Goal: Register for event/course

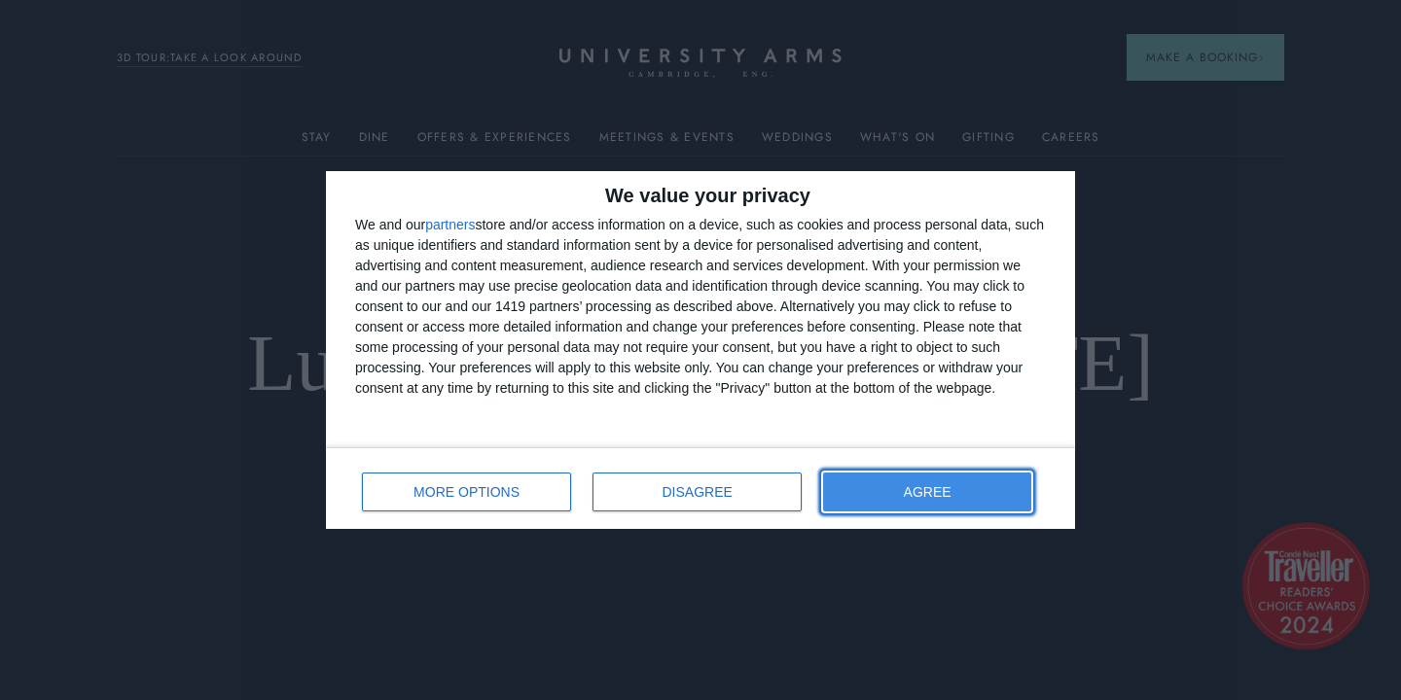
click at [927, 499] on button "AGREE" at bounding box center [927, 492] width 208 height 39
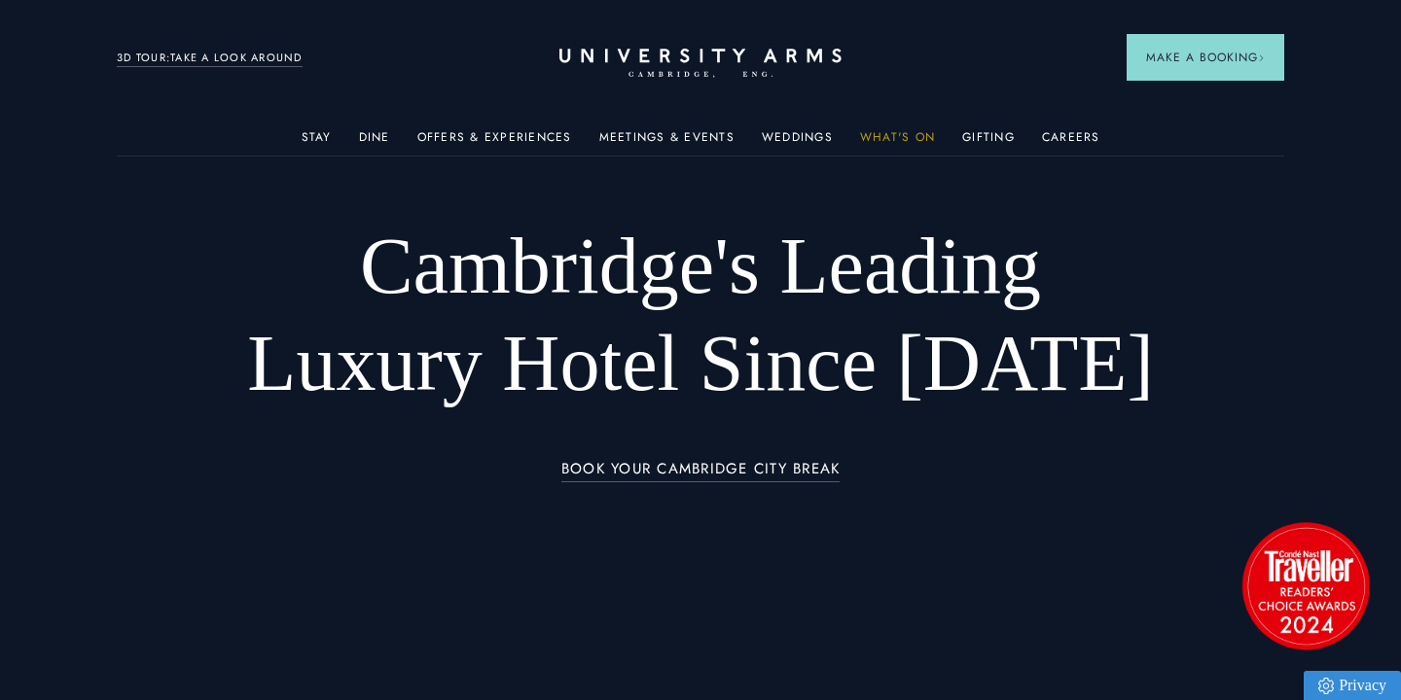
click at [885, 140] on link "What's On" at bounding box center [897, 142] width 75 height 25
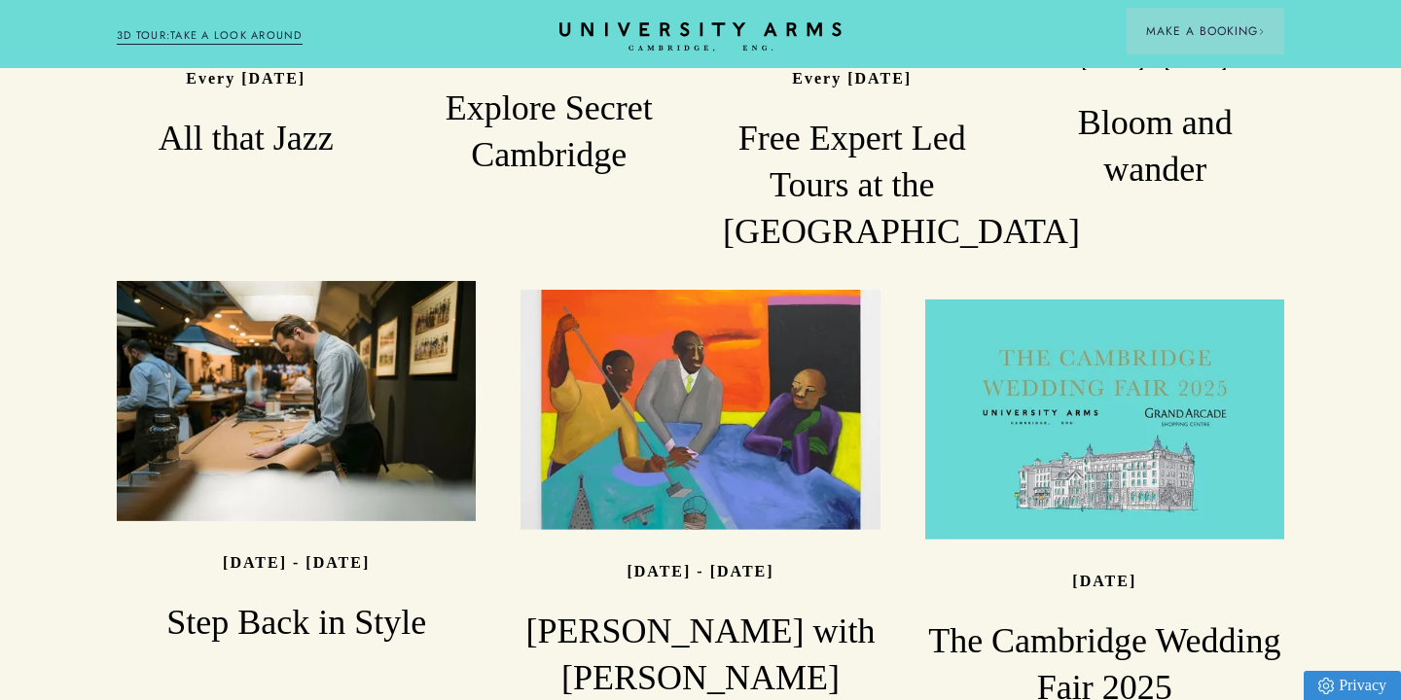
scroll to position [1955, 0]
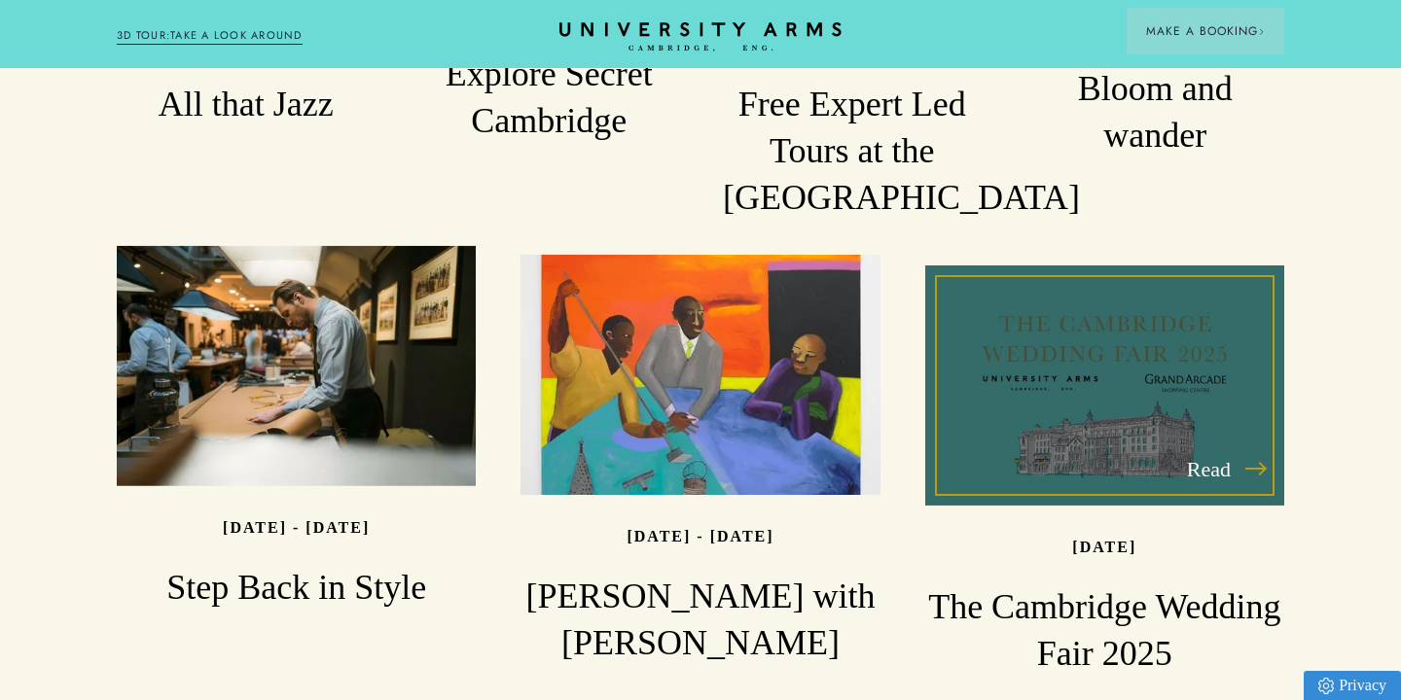
click at [1120, 528] on div "[DATE]" at bounding box center [1104, 545] width 359 height 34
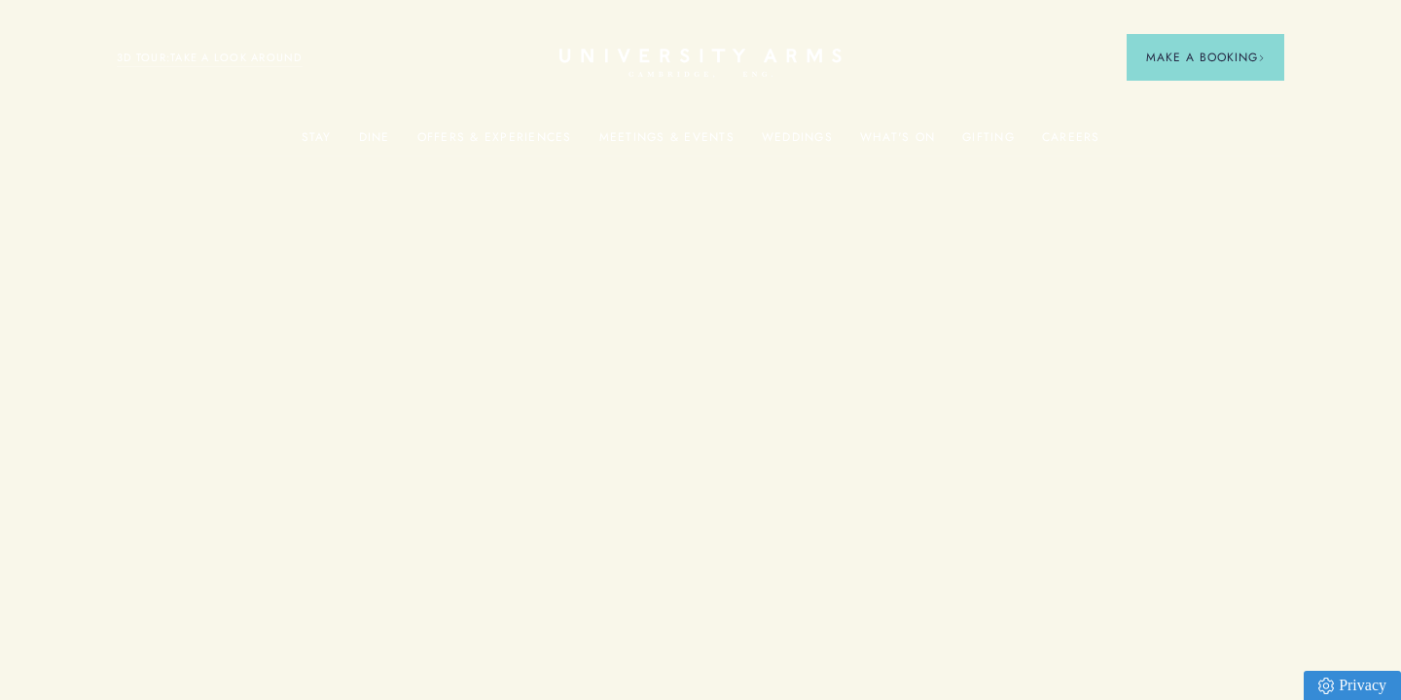
scroll to position [1955, 0]
